Goal: Task Accomplishment & Management: Use online tool/utility

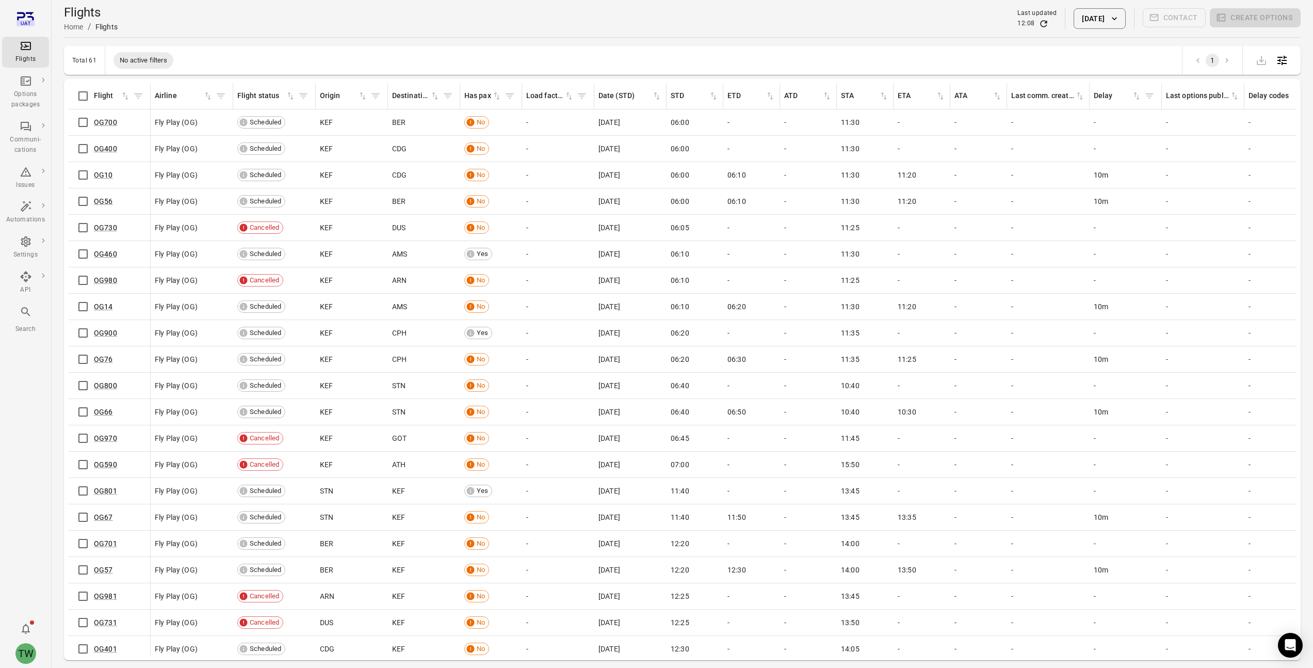
drag, startPoint x: 665, startPoint y: 199, endPoint x: 763, endPoint y: 237, distance: 105.5
click at [763, 237] on tbody "OG700 Fly Play (OG) Scheduled KEF BER No - [DATE] 06:00 - - 11:30 - - - - - - -…" at bounding box center [728, 438] width 1321 height 658
click at [765, 233] on td "-" at bounding box center [751, 228] width 57 height 26
drag, startPoint x: 459, startPoint y: 222, endPoint x: 532, endPoint y: 232, distance: 74.0
click at [532, 232] on tr "OG730 Fly Play (OG) Cancelled KEF DUS No - [DATE] 06:05 - - 11:25 - - - - - - -" at bounding box center [728, 228] width 1321 height 26
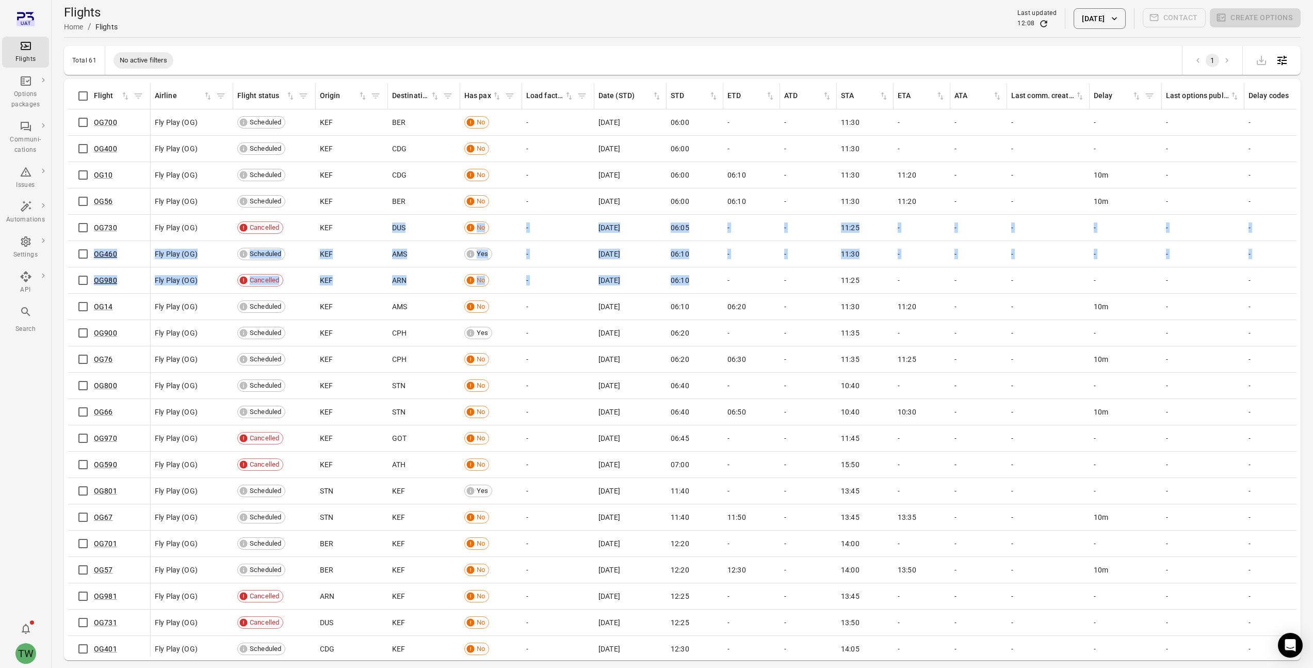
drag, startPoint x: 394, startPoint y: 221, endPoint x: 710, endPoint y: 281, distance: 322.3
click at [710, 281] on tbody "OG700 Fly Play (OG) Scheduled KEF BER No - [DATE] 06:00 - - 11:30 - - - - - - -…" at bounding box center [728, 438] width 1321 height 658
click at [710, 281] on div "06:10" at bounding box center [695, 280] width 48 height 10
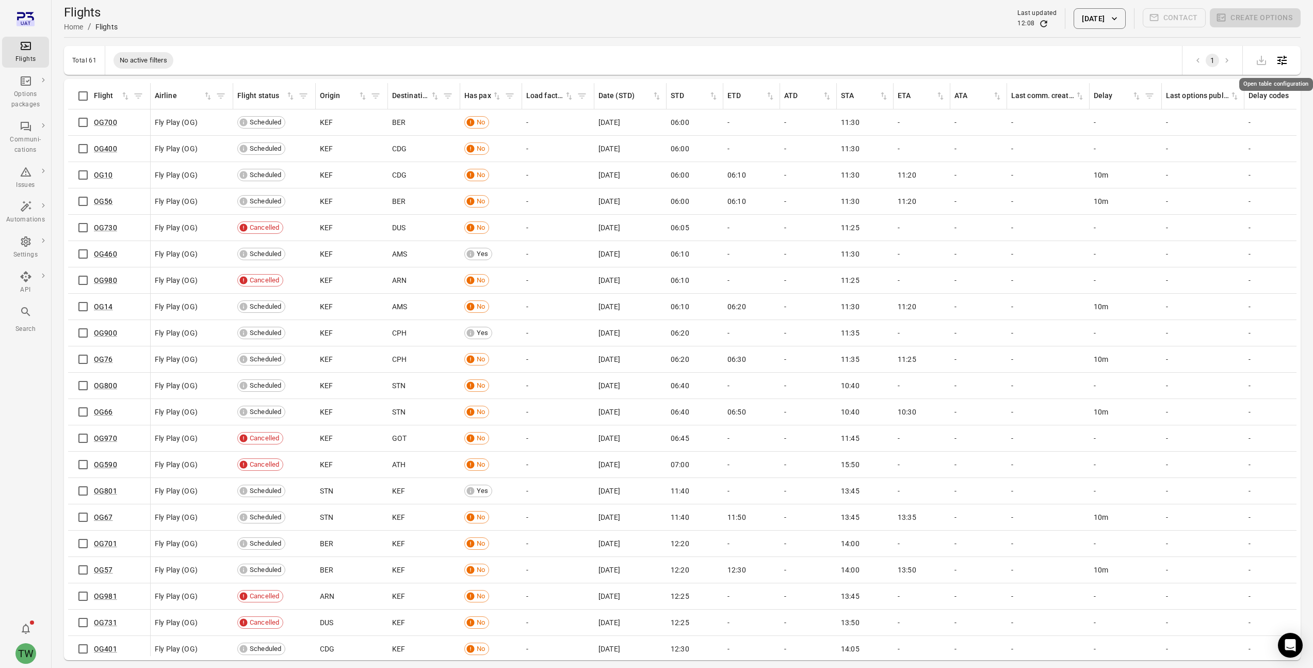
click at [1287, 61] on icon "Open table configuration" at bounding box center [1282, 60] width 12 height 12
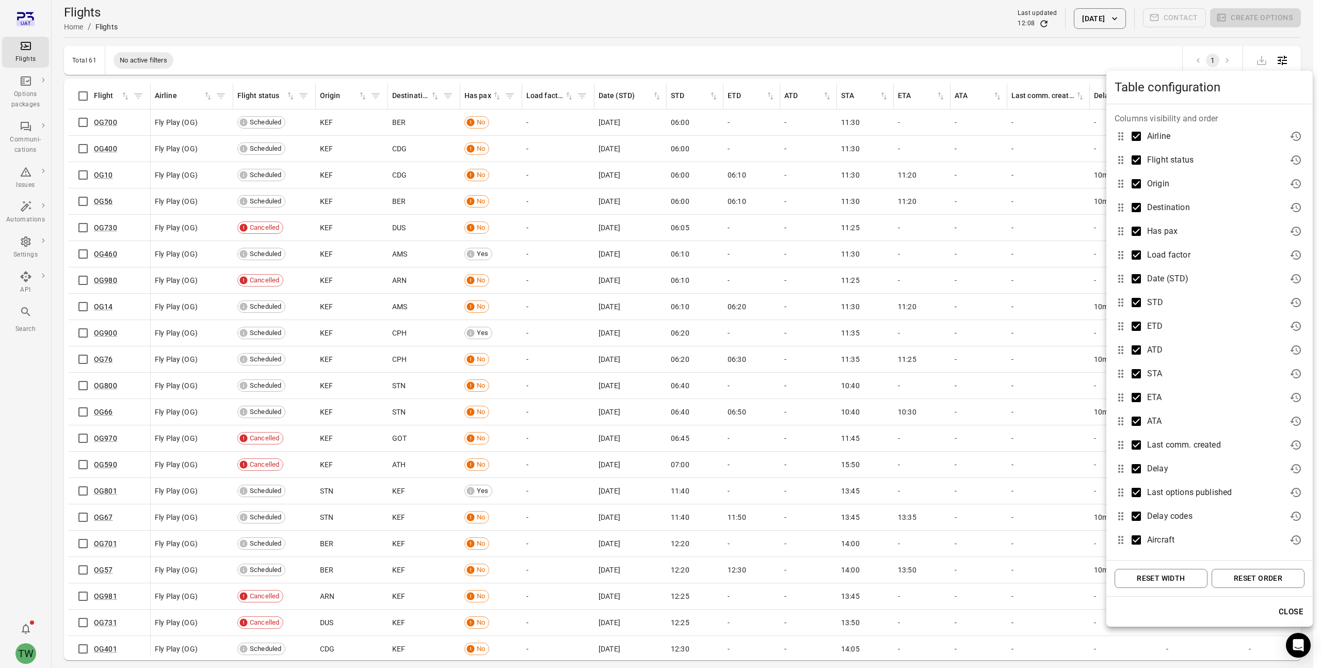
click at [1176, 57] on div at bounding box center [660, 334] width 1321 height 668
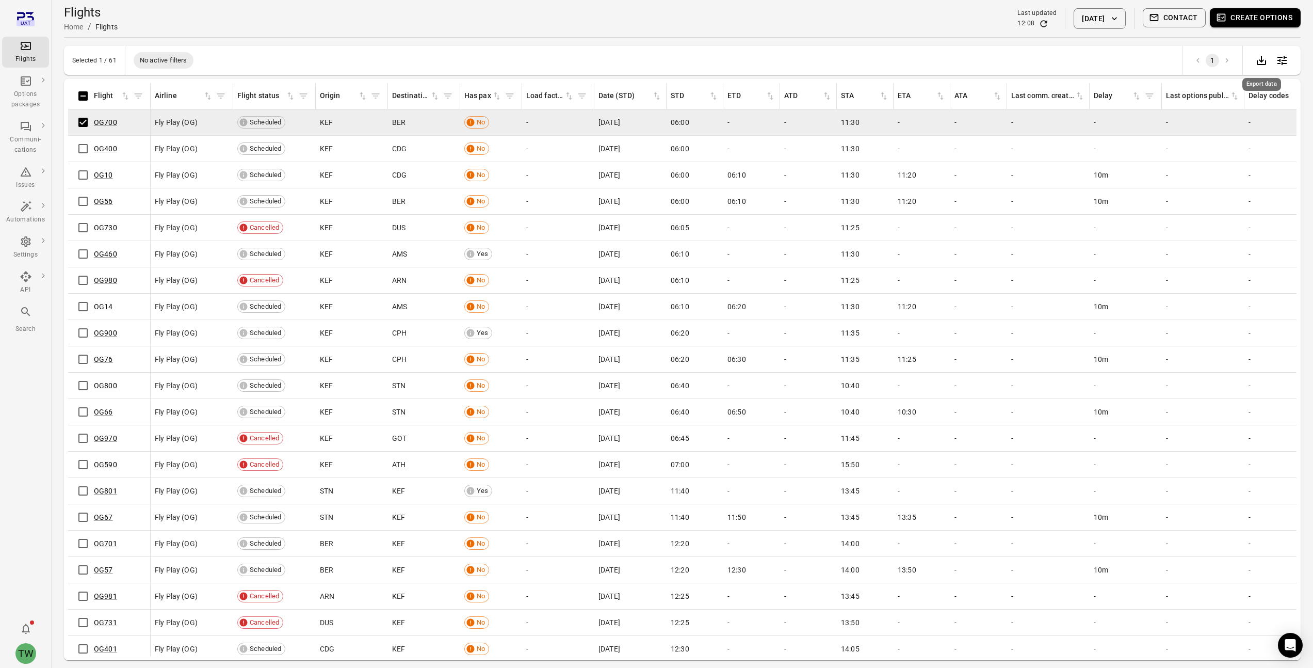
click at [1261, 63] on icon "Export data" at bounding box center [1261, 60] width 12 height 12
click at [807, 12] on div "Flights Home / Flights Last updated 12:18 [DATE] Contact Create options" at bounding box center [682, 18] width 1236 height 29
click at [905, 202] on span "11:20" at bounding box center [907, 201] width 19 height 10
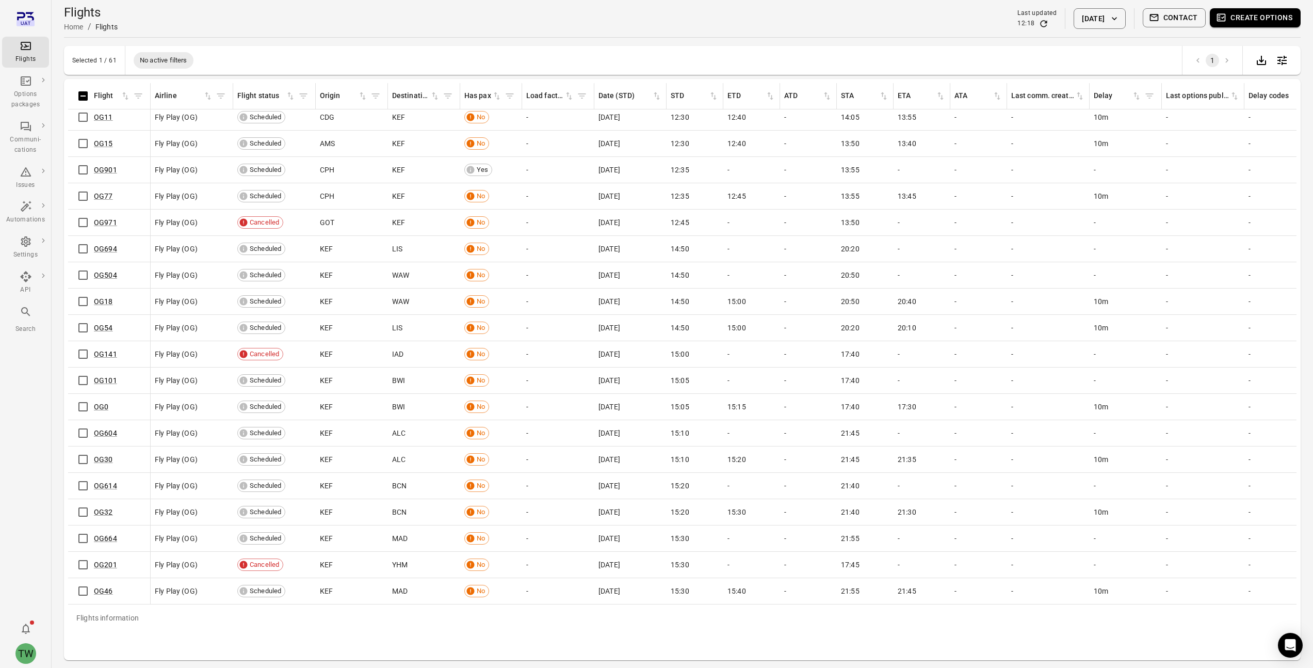
scroll to position [578, 0]
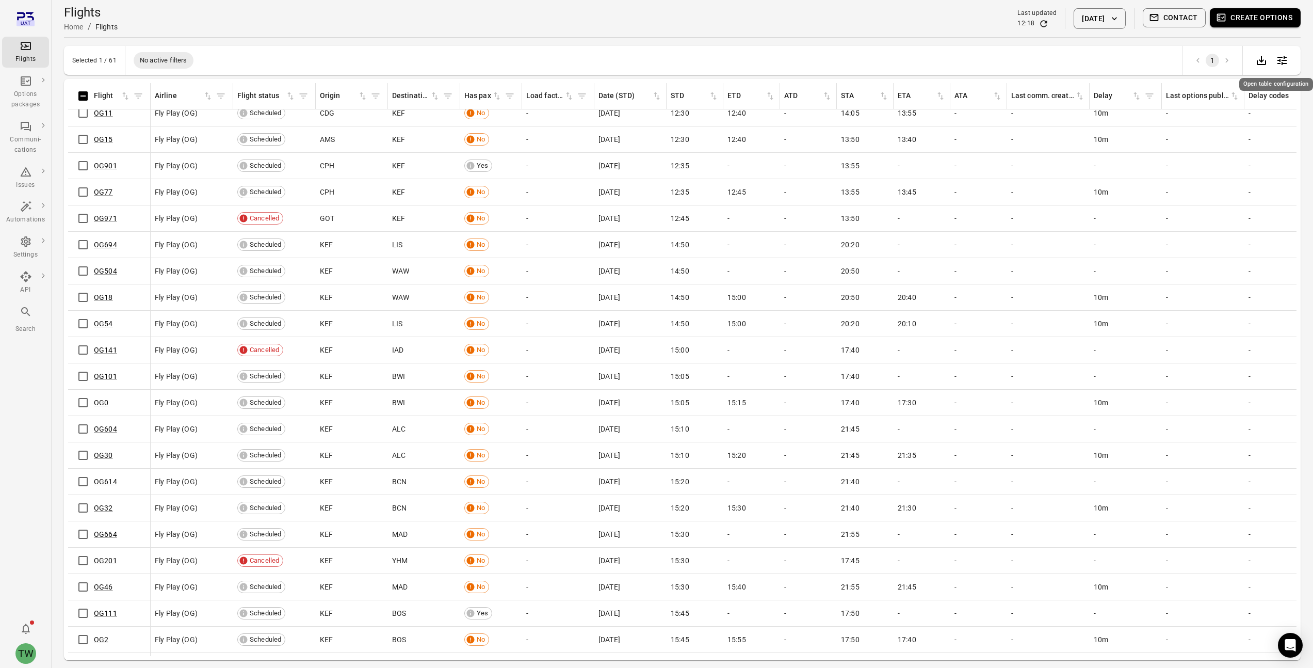
click at [1282, 61] on icon "Open table configuration" at bounding box center [1282, 60] width 12 height 12
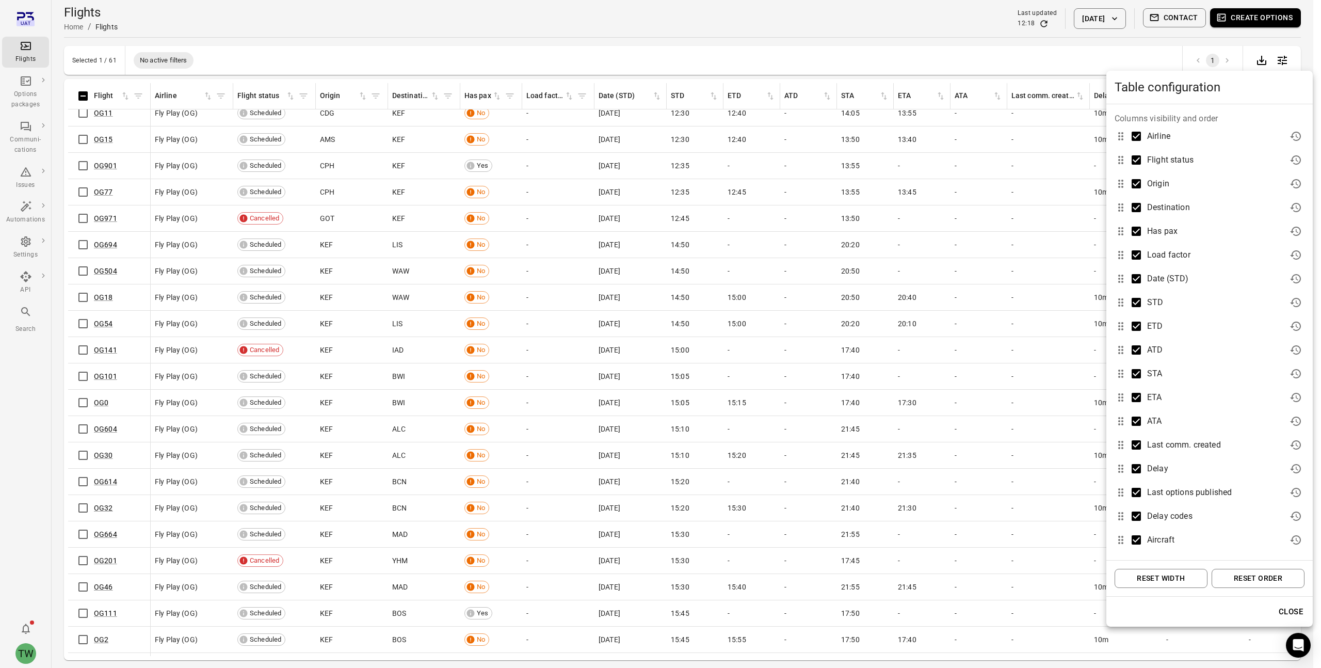
click at [24, 83] on div at bounding box center [660, 334] width 1321 height 668
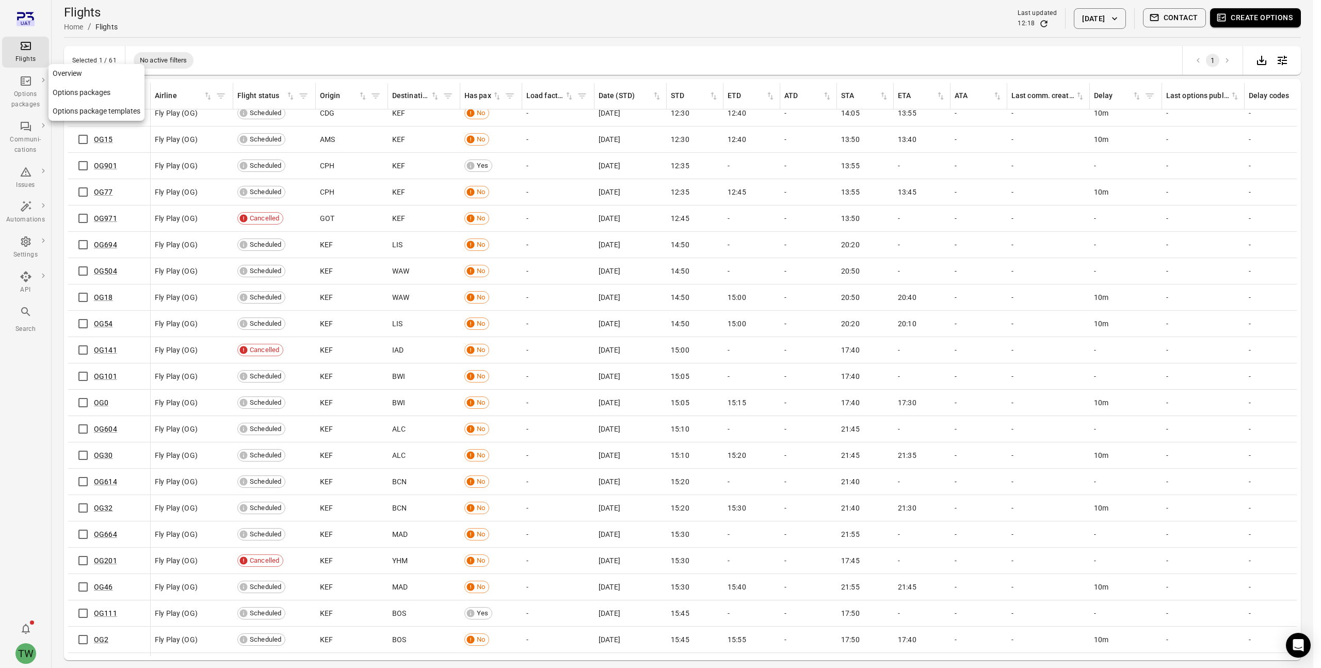
click at [24, 84] on icon "Main navigation" at bounding box center [26, 81] width 12 height 12
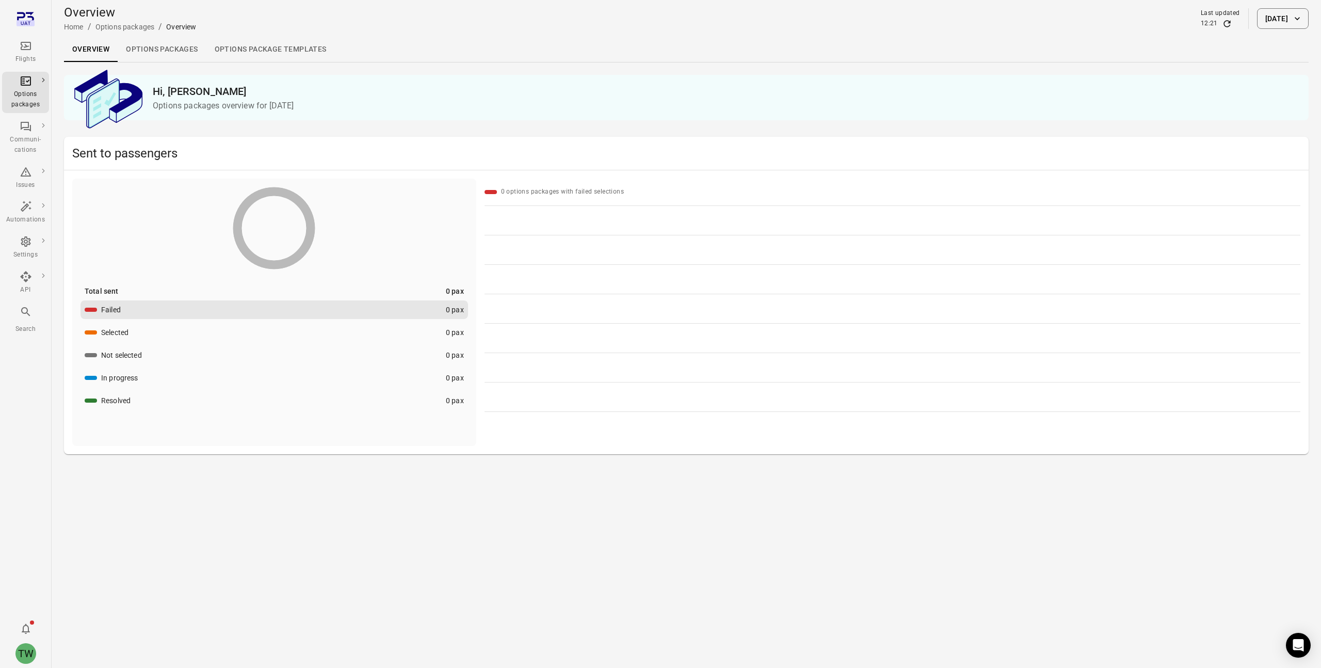
click at [28, 51] on icon "Main navigation" at bounding box center [26, 46] width 12 height 12
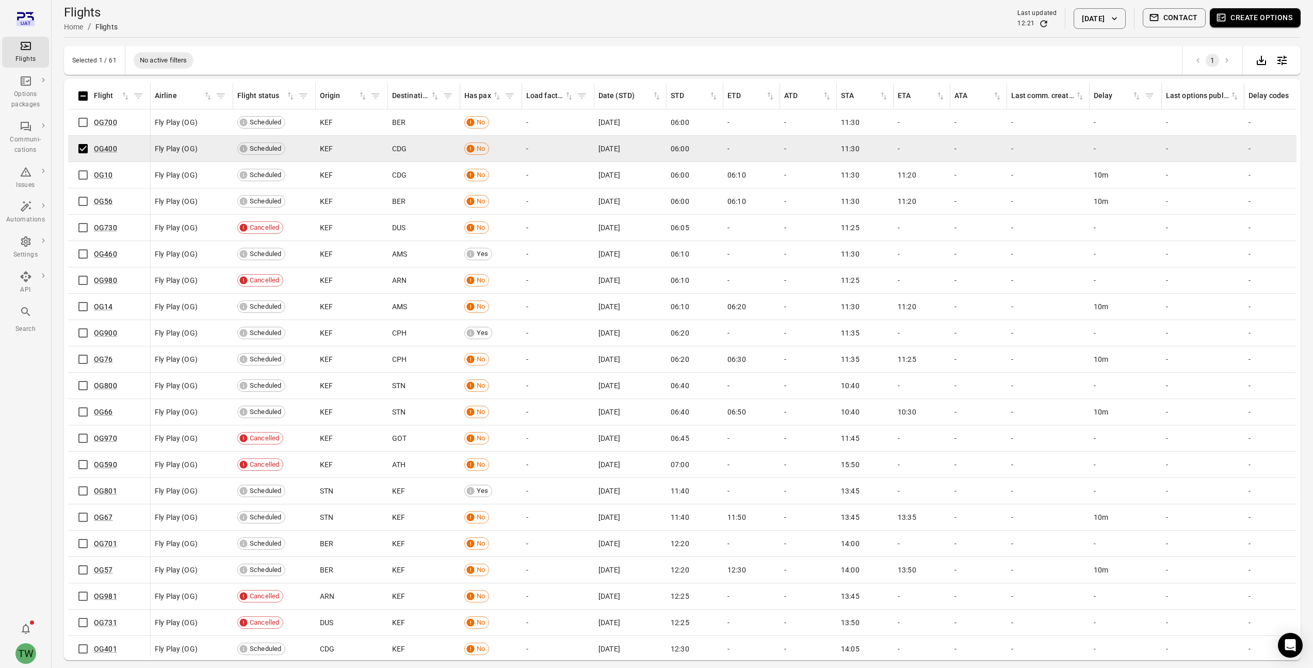
click at [1238, 24] on button "Create options" at bounding box center [1255, 17] width 91 height 19
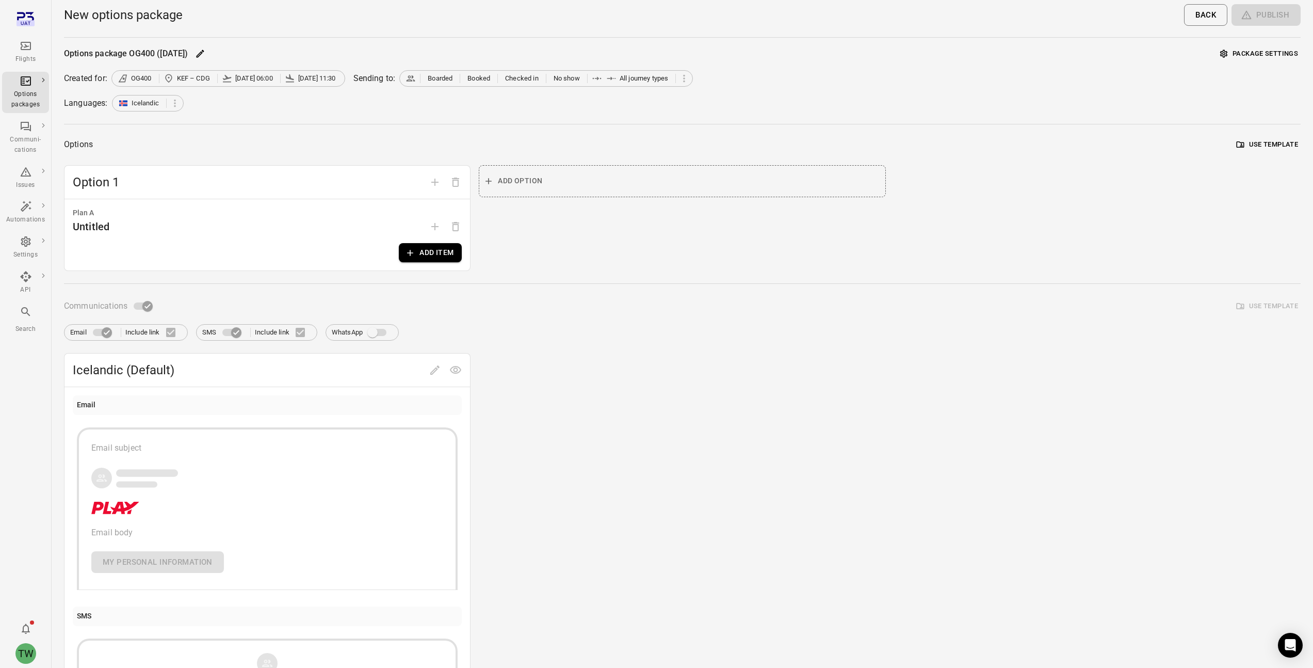
click at [145, 306] on span at bounding box center [143, 305] width 18 height 7
click at [417, 253] on button "Add item" at bounding box center [430, 252] width 63 height 19
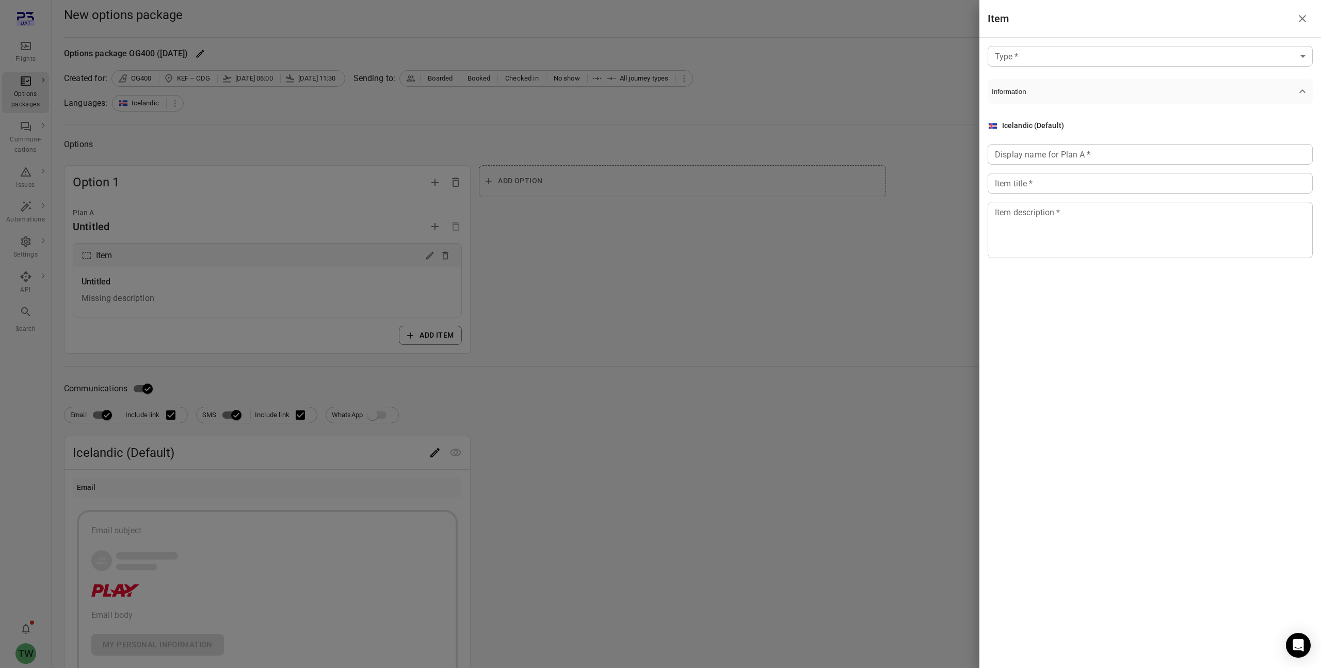
click at [1297, 92] on icon "button" at bounding box center [1302, 91] width 12 height 12
click at [1295, 55] on body "Flights Options packages Communi-cations Issues Automations Settings API Search…" at bounding box center [660, 449] width 1321 height 899
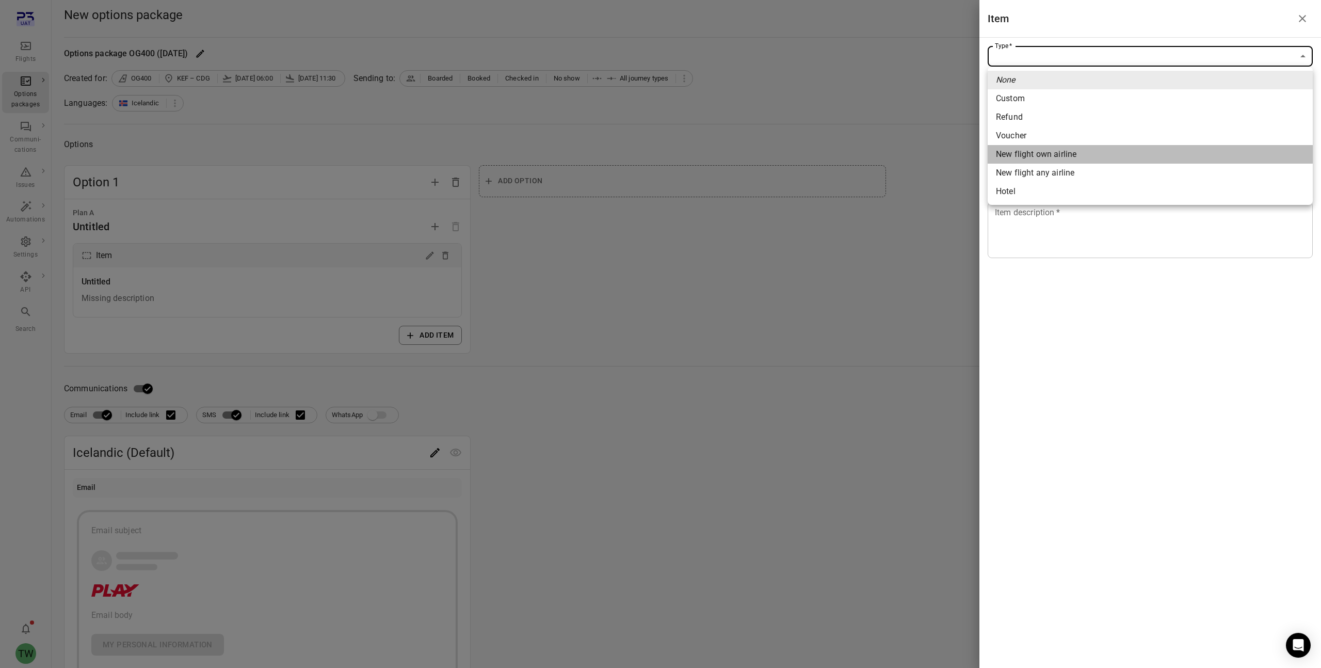
click at [1091, 155] on span "New flight own airline" at bounding box center [1150, 154] width 308 height 12
type input "**********"
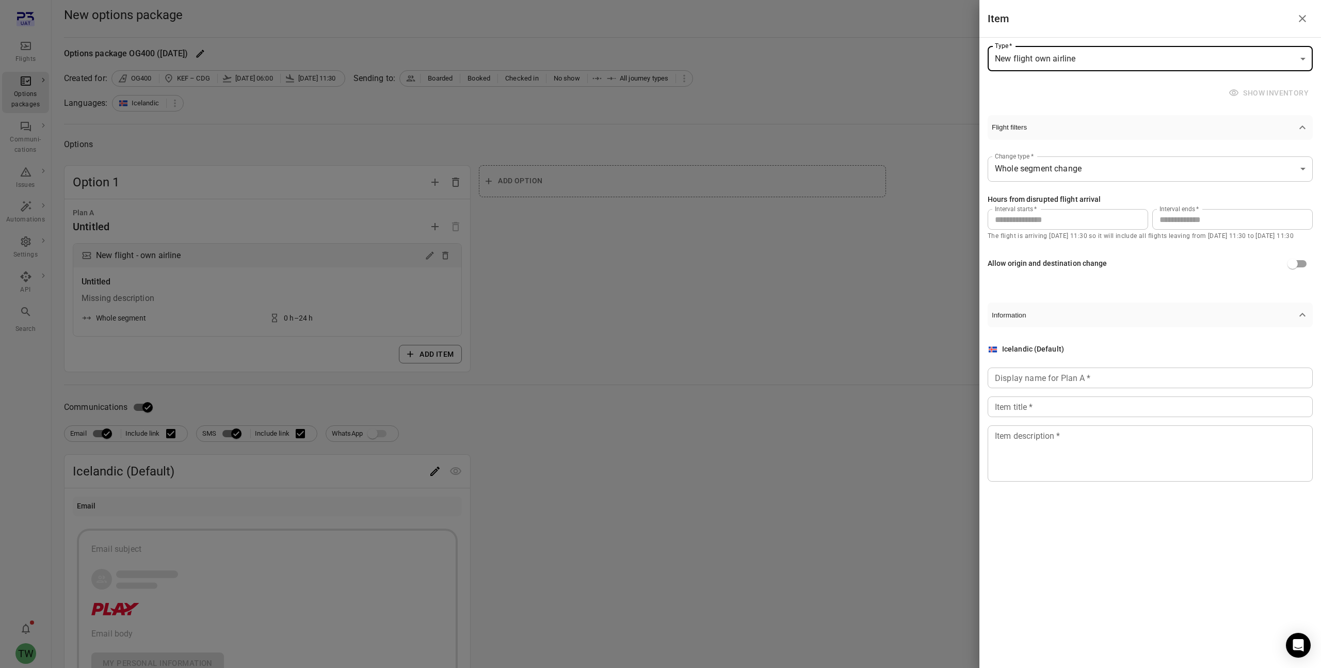
click at [1030, 435] on textarea "Item description   *" at bounding box center [1150, 453] width 311 height 47
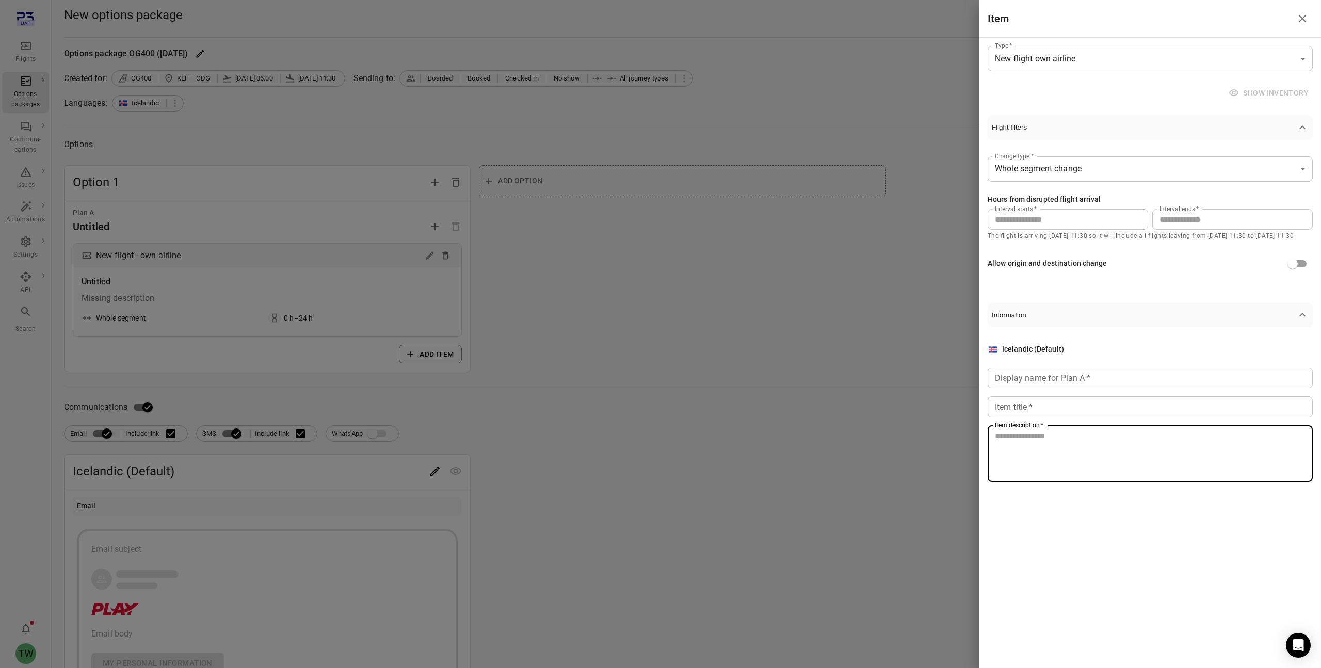
click at [1000, 131] on span "Information" at bounding box center [1143, 127] width 304 height 8
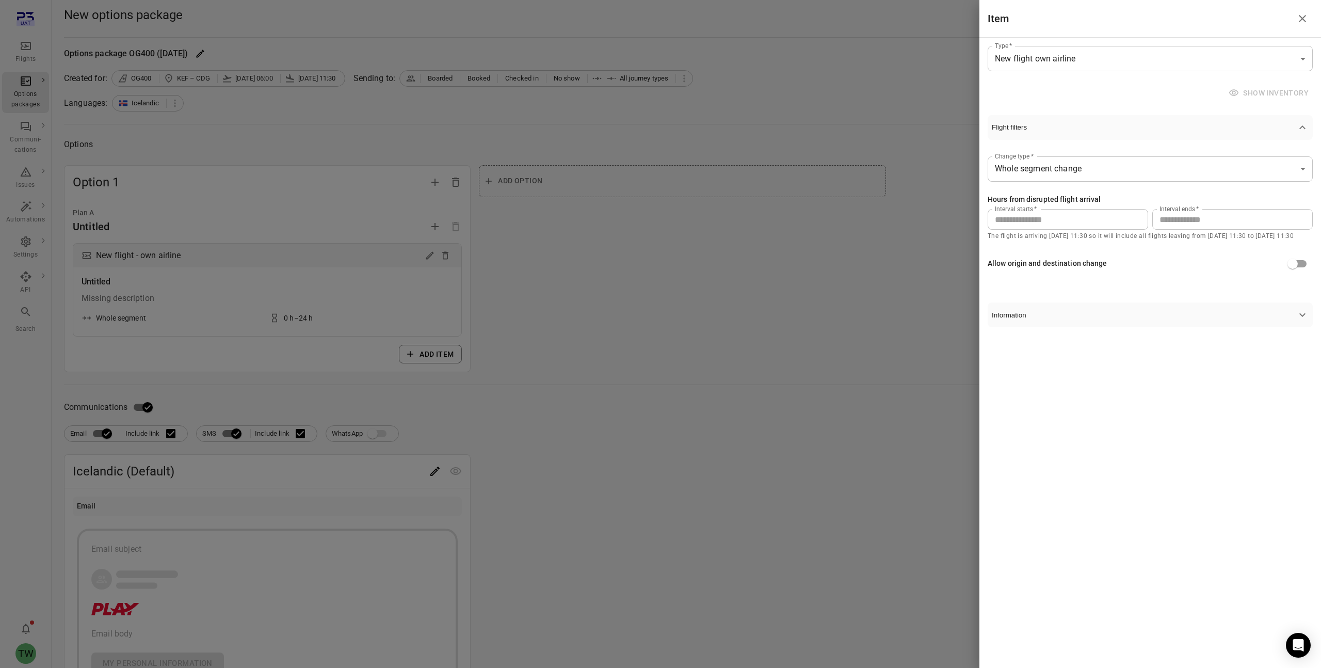
click at [1013, 131] on span "Information" at bounding box center [1143, 127] width 304 height 8
click at [1310, 19] on button "Close drawer" at bounding box center [1302, 18] width 21 height 21
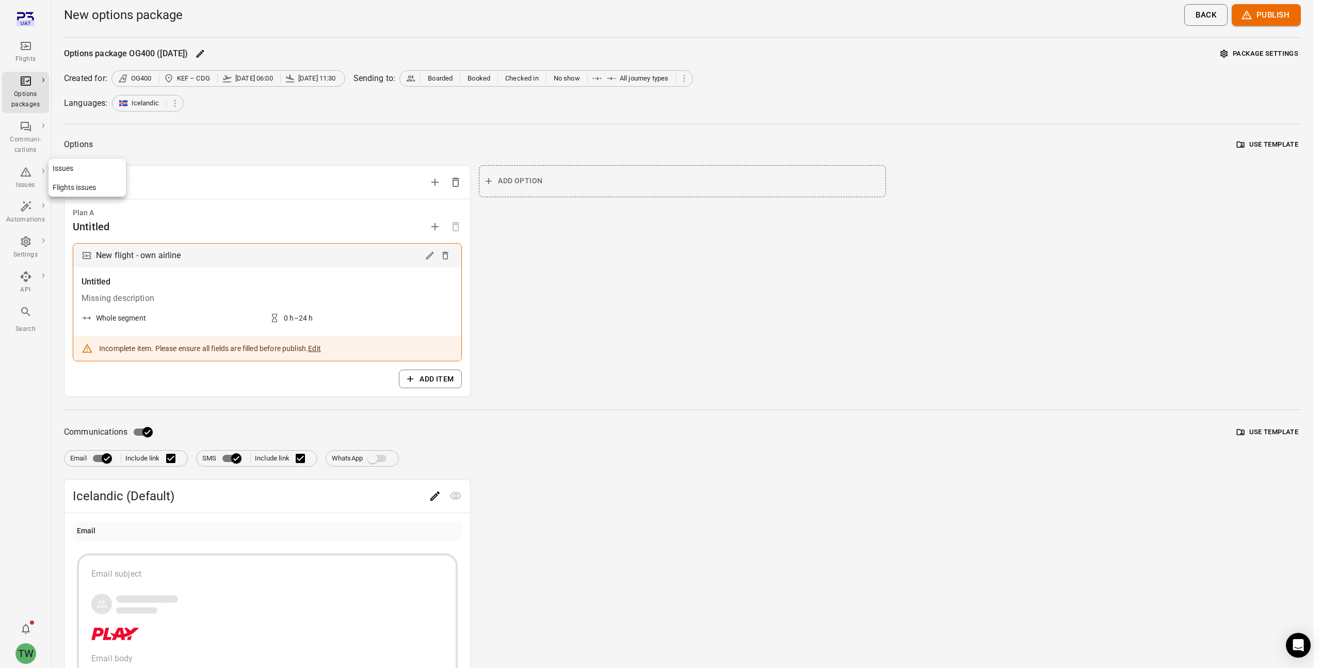
click at [26, 182] on div "Issues" at bounding box center [25, 185] width 39 height 10
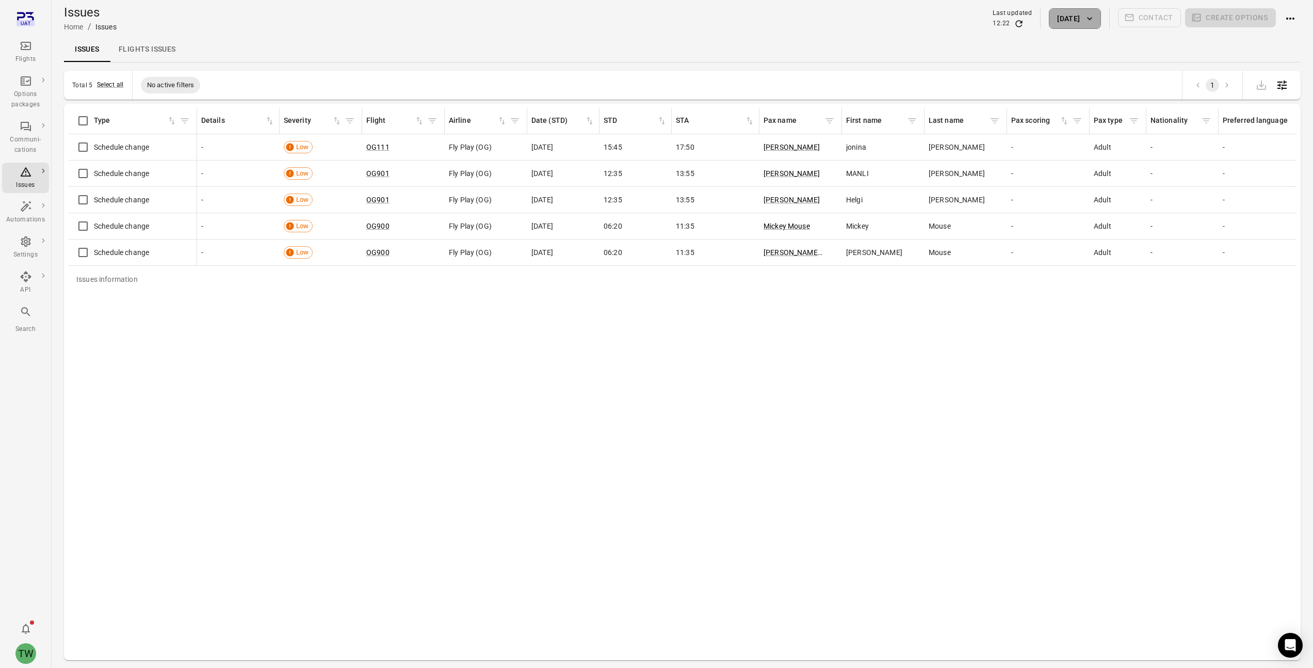
click at [1078, 22] on button "[DATE]" at bounding box center [1075, 18] width 52 height 21
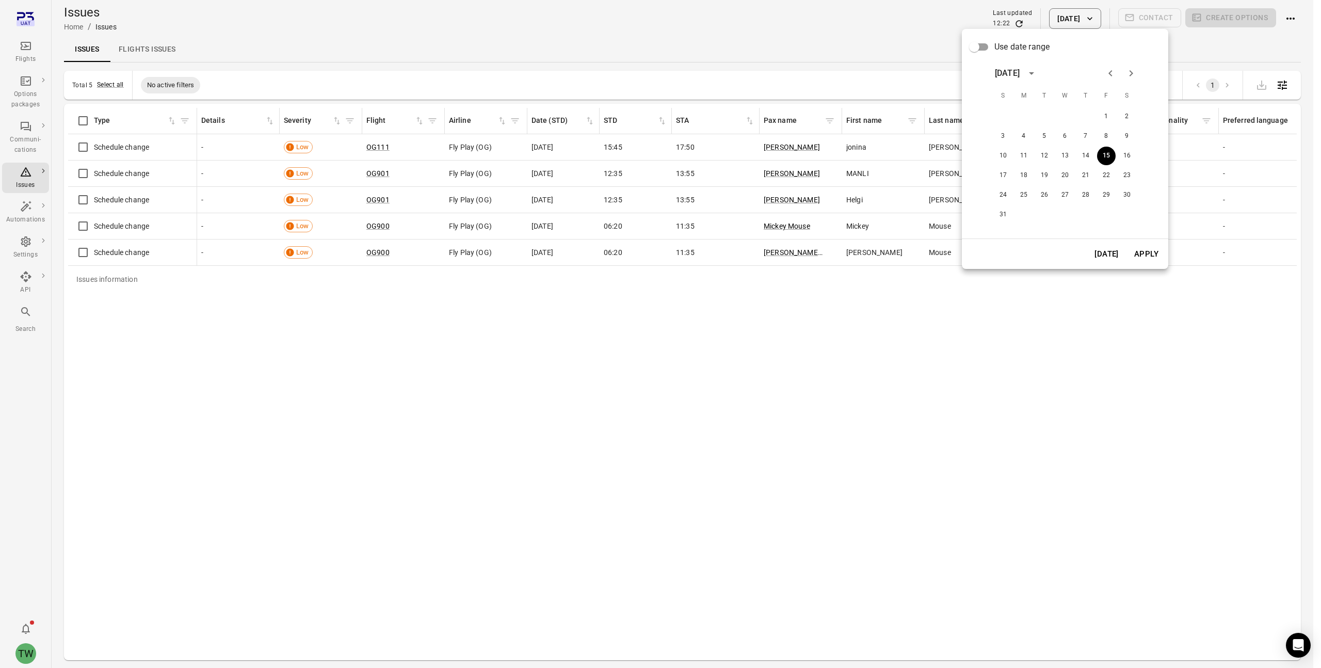
click at [1003, 42] on span "Use date range" at bounding box center [1021, 47] width 55 height 12
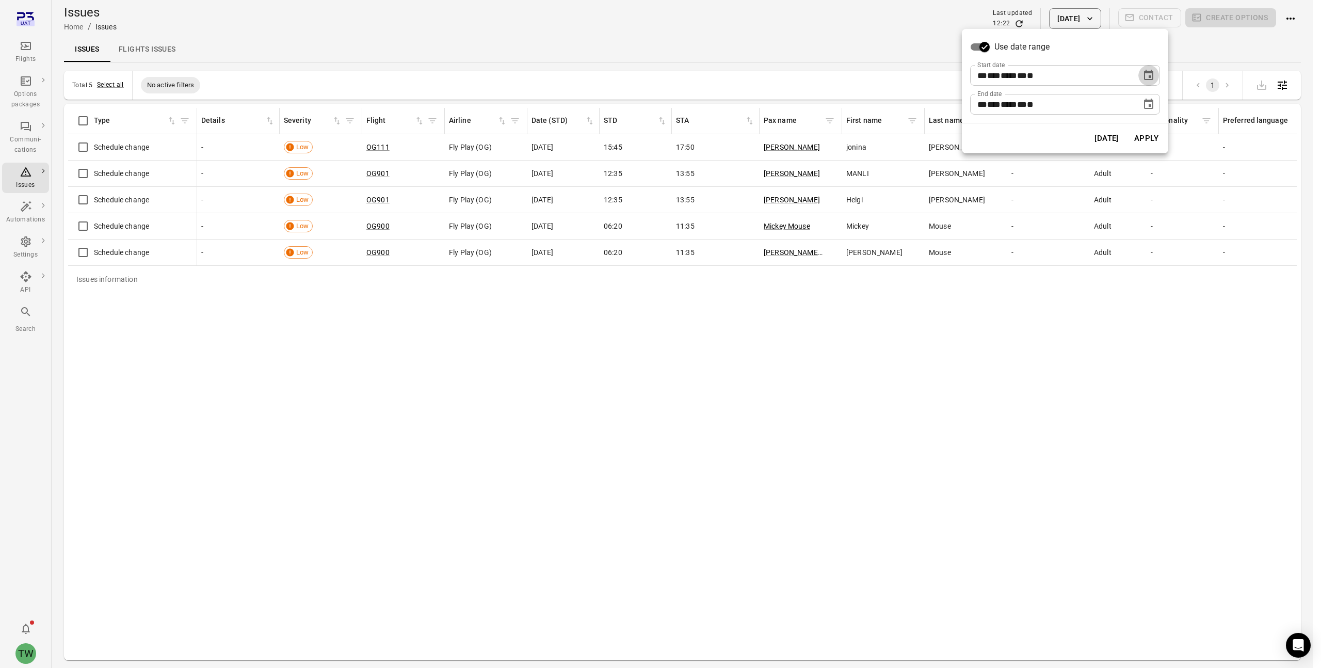
click at [1151, 74] on icon "Choose date, selected date is Aug 15, 2025" at bounding box center [1148, 75] width 9 height 10
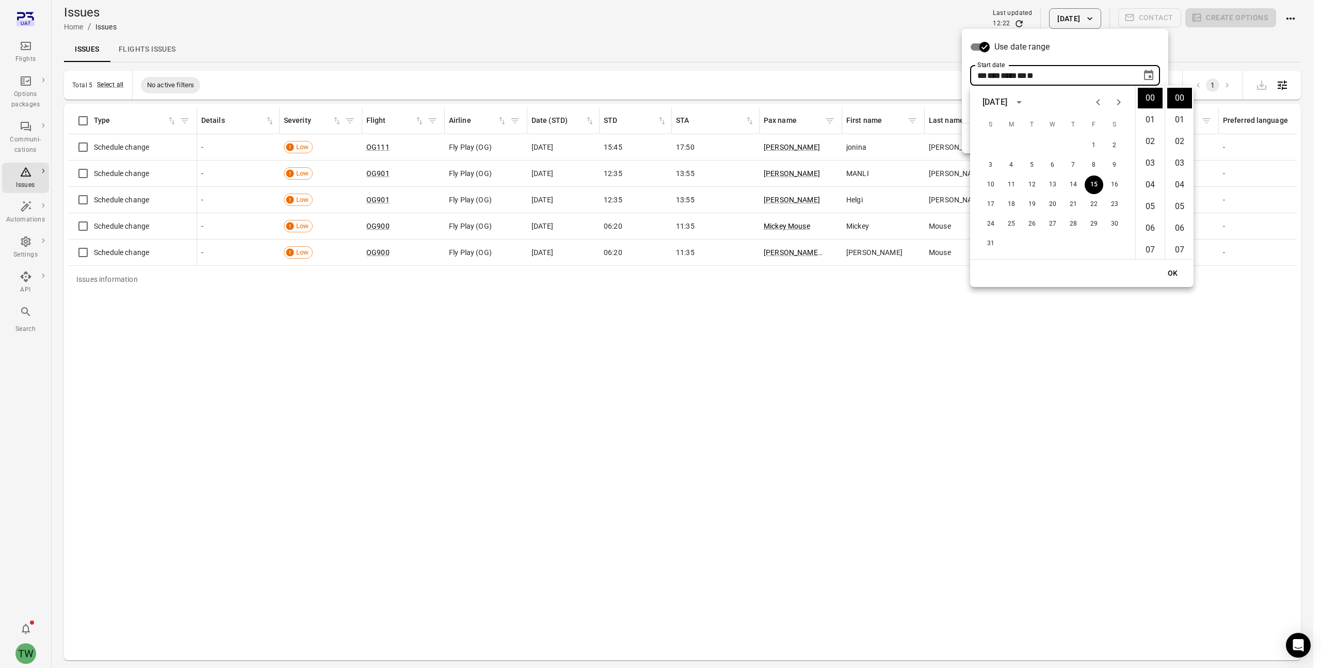
click at [1096, 105] on icon "Previous month" at bounding box center [1098, 102] width 12 height 12
click at [1035, 148] on button "1" at bounding box center [1031, 145] width 19 height 19
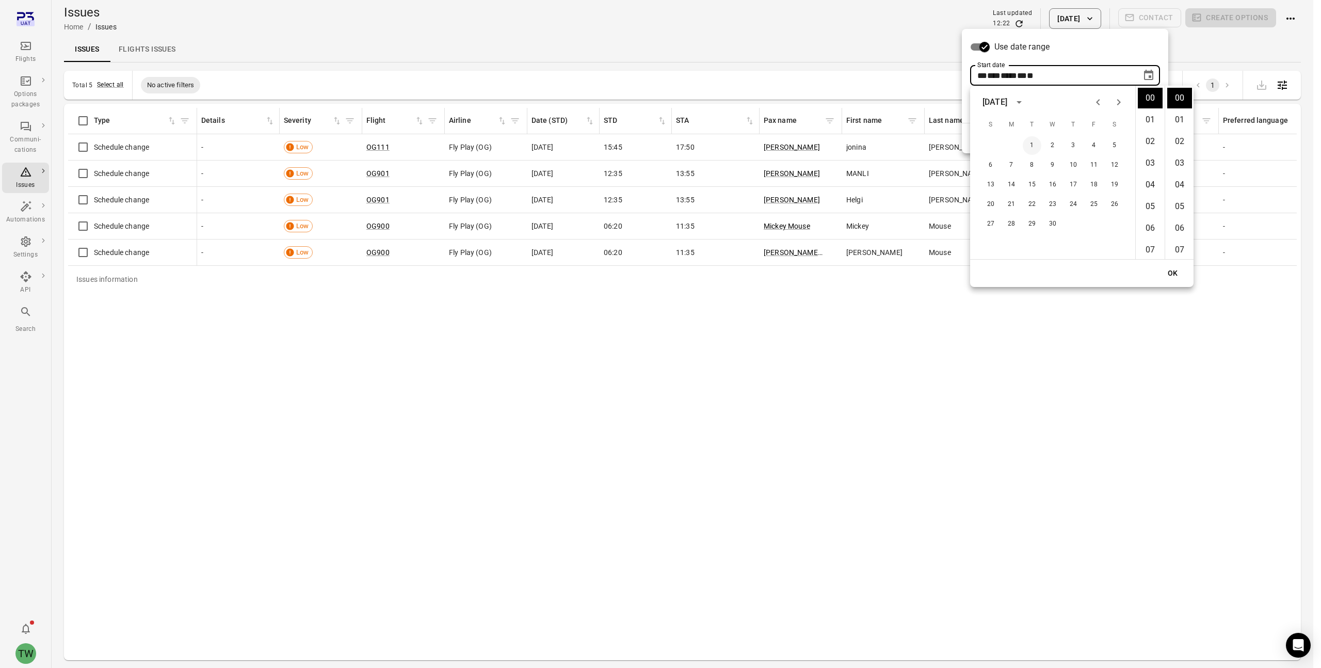
type input "**********"
click at [1169, 272] on button "OK" at bounding box center [1172, 273] width 33 height 19
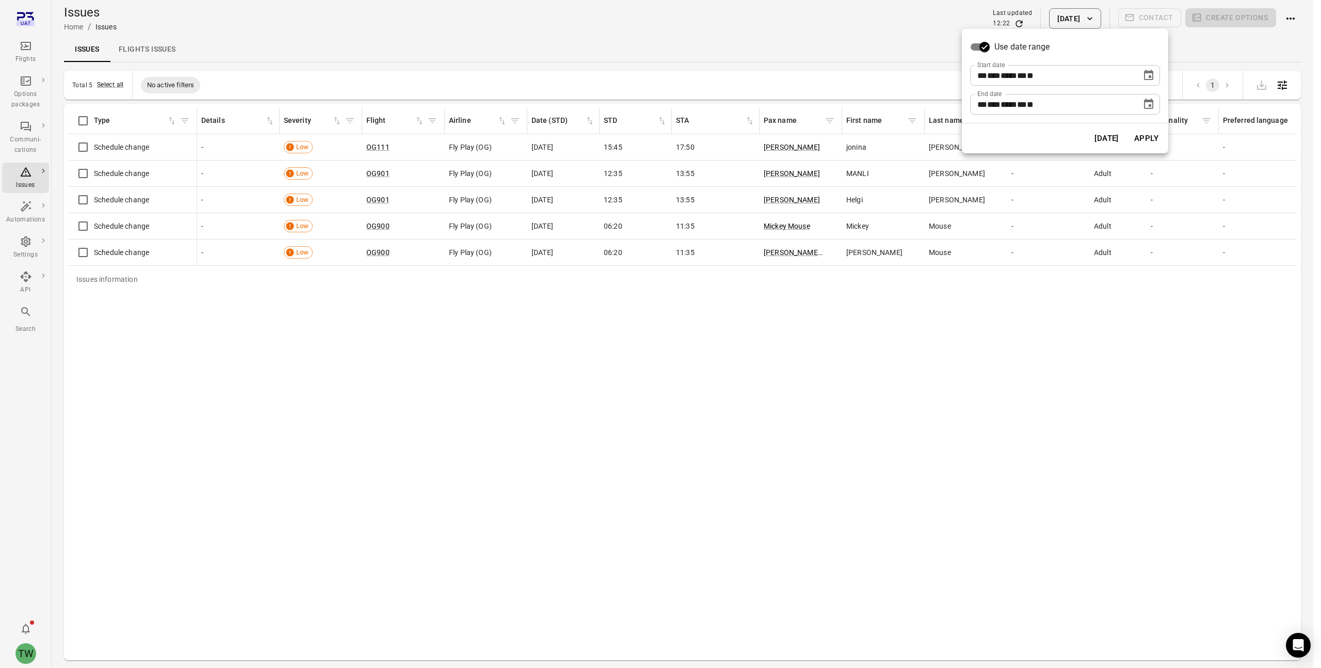
click at [1147, 137] on button "Apply" at bounding box center [1146, 138] width 36 height 22
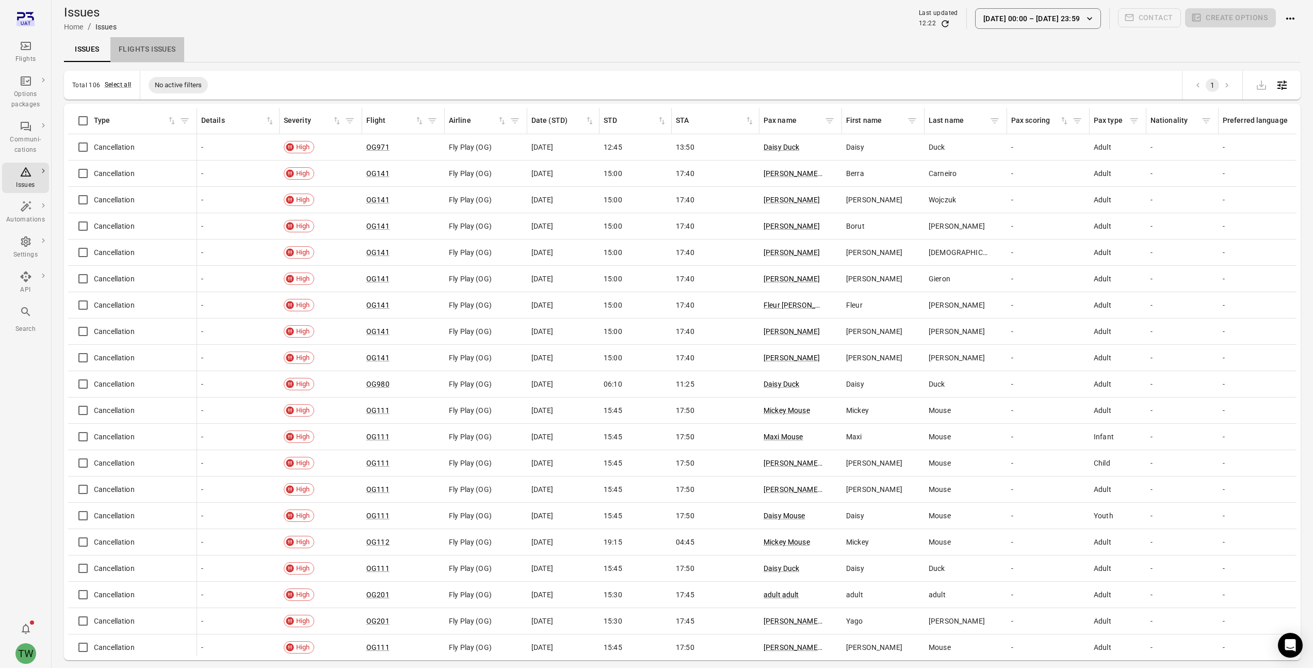
click at [125, 51] on link "Flights issues" at bounding box center [147, 49] width 74 height 25
